Goal: Task Accomplishment & Management: Manage account settings

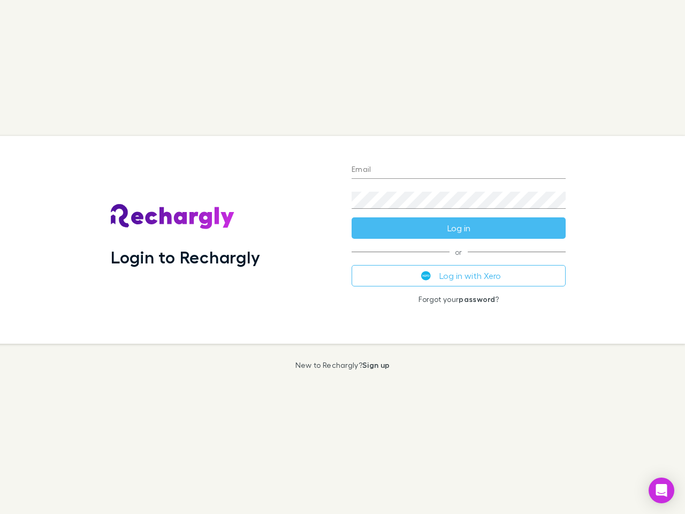
click at [343, 257] on div "Login to Rechargly" at bounding box center [222, 240] width 241 height 208
click at [459, 170] on input "Email" at bounding box center [459, 170] width 214 height 17
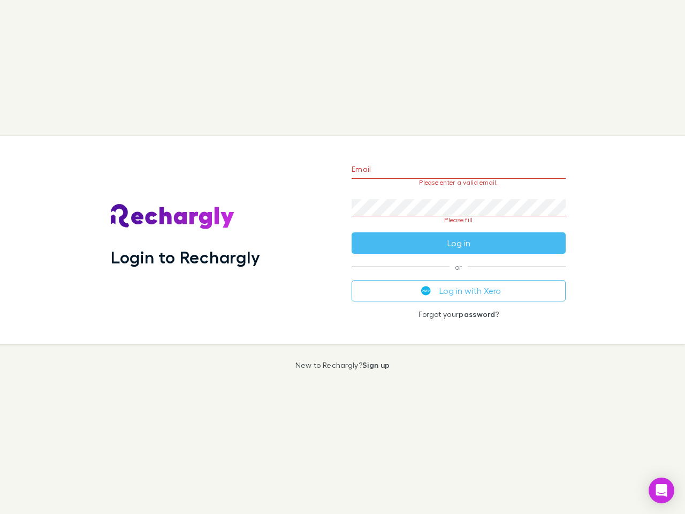
click at [459, 228] on form "Email Please enter a valid email. Password Please fill Log in" at bounding box center [459, 203] width 214 height 101
click at [459, 276] on div "Email Please enter a valid email. Password Please fill Log in or Log in with Xe…" at bounding box center [458, 240] width 231 height 208
click at [662, 490] on icon "Open Intercom Messenger" at bounding box center [661, 490] width 11 height 13
